Goal: Task Accomplishment & Management: Use online tool/utility

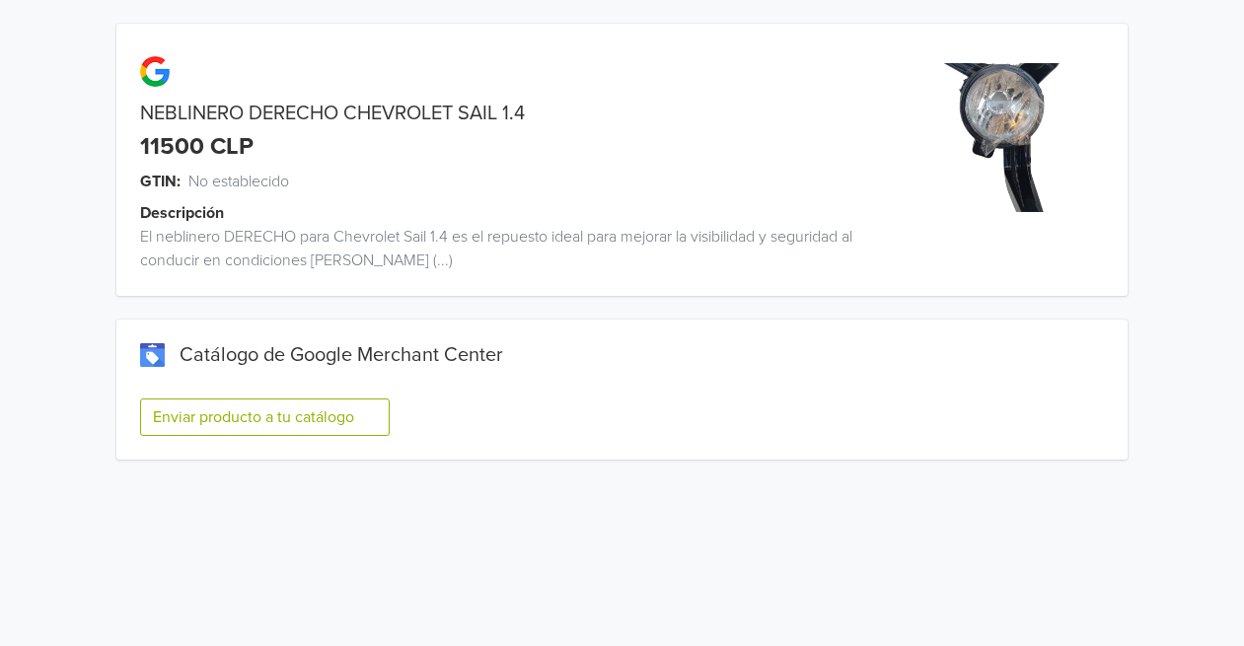
click at [360, 407] on button "Enviar producto a tu catálogo" at bounding box center [265, 416] width 250 height 37
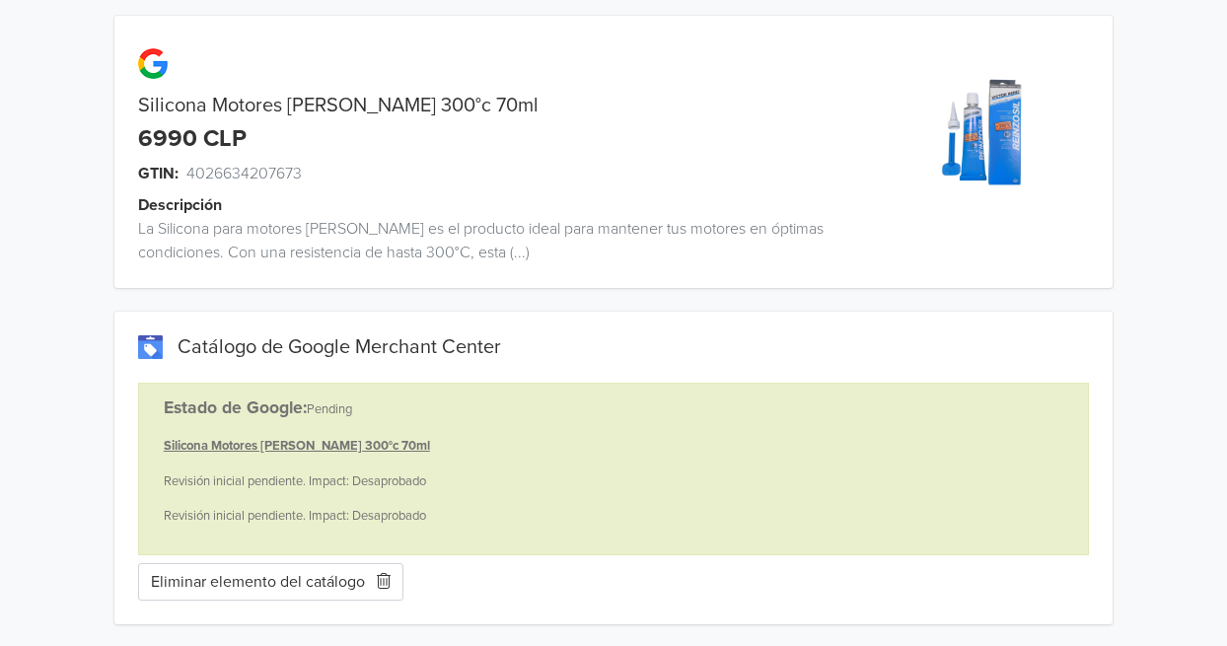
scroll to position [10, 0]
drag, startPoint x: 304, startPoint y: 405, endPoint x: 342, endPoint y: 404, distance: 38.5
click at [304, 405] on b "Estado de Google:" at bounding box center [235, 406] width 143 height 21
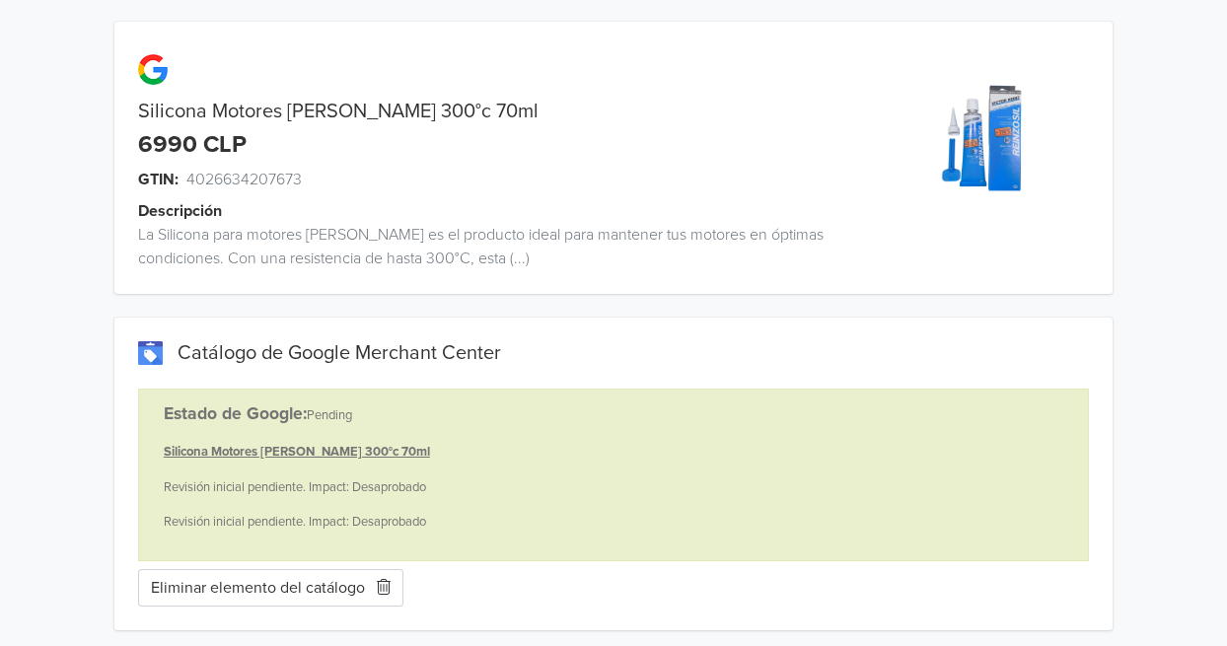
scroll to position [0, 0]
